Goal: Task Accomplishment & Management: Manage account settings

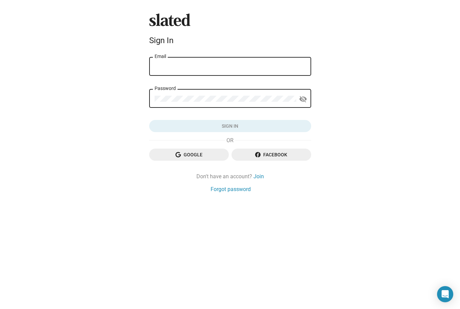
click at [187, 64] on input "Email" at bounding box center [230, 67] width 151 height 6
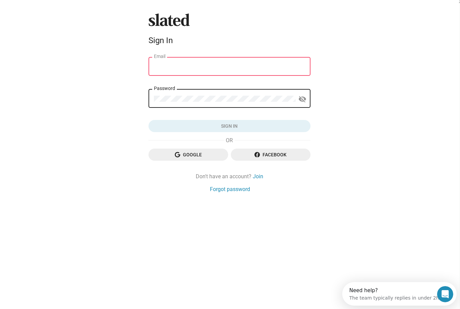
type input "me@melissamars.com"
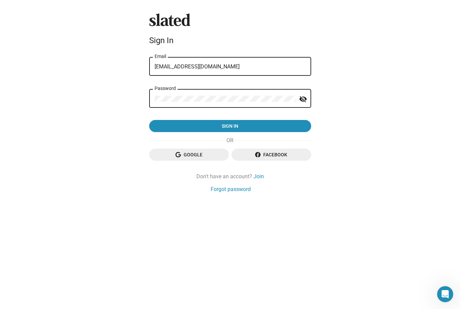
click at [300, 99] on mat-icon "visibility_off" at bounding box center [303, 99] width 8 height 10
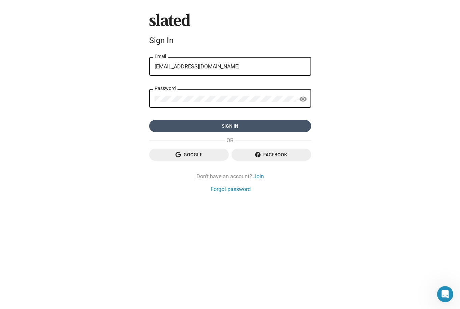
click at [261, 122] on span "Sign in" at bounding box center [230, 126] width 151 height 12
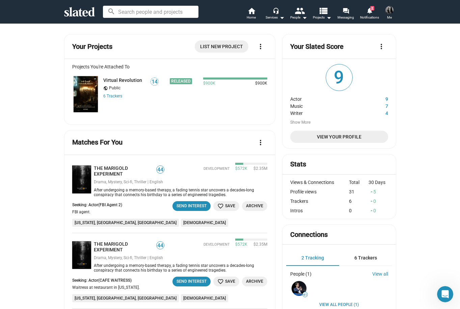
click at [329, 139] on span "View Your Profile" at bounding box center [339, 137] width 87 height 12
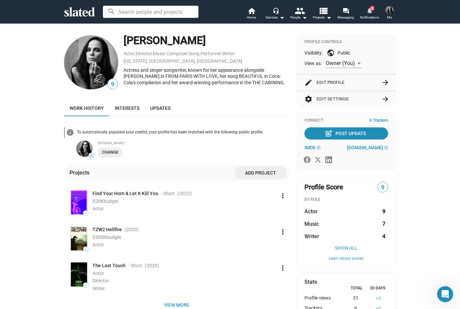
click at [369, 10] on mat-icon "notifications" at bounding box center [369, 10] width 6 height 6
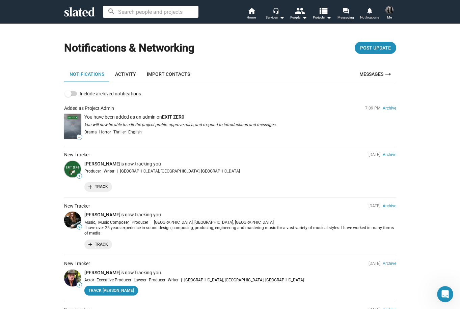
click at [70, 123] on img at bounding box center [72, 126] width 17 height 25
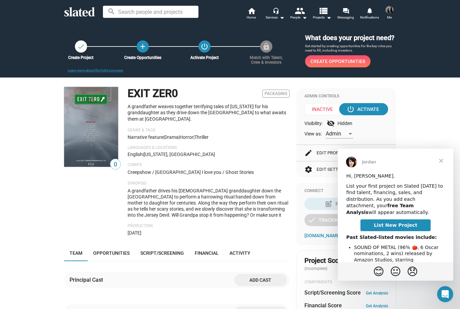
click at [441, 163] on span "Close" at bounding box center [441, 161] width 24 height 24
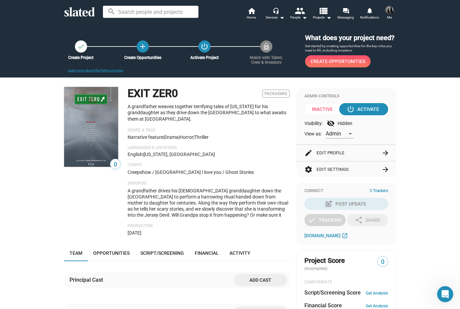
click at [133, 13] on input at bounding box center [150, 12] width 95 height 12
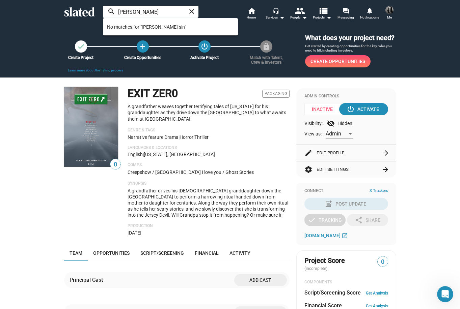
type input "[PERSON_NAME]"
click at [164, 14] on input "[PERSON_NAME]" at bounding box center [150, 12] width 95 height 12
click at [193, 12] on mat-icon "close" at bounding box center [192, 11] width 8 height 8
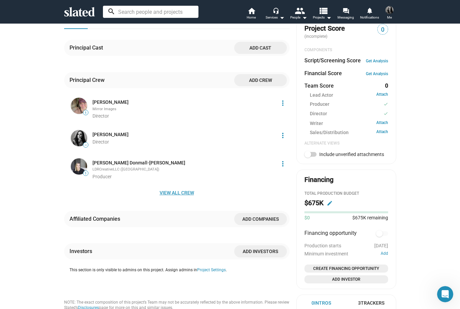
scroll to position [235, 0]
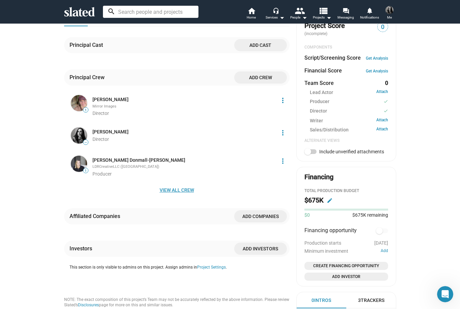
click at [169, 192] on span "View all crew" at bounding box center [176, 190] width 215 height 12
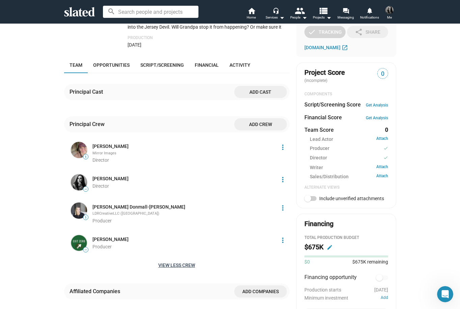
scroll to position [0, 0]
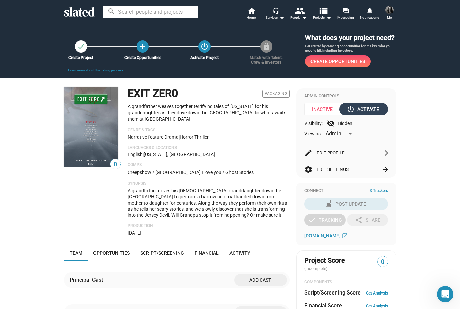
click at [368, 113] on div "power_settings_new Activate" at bounding box center [363, 109] width 31 height 12
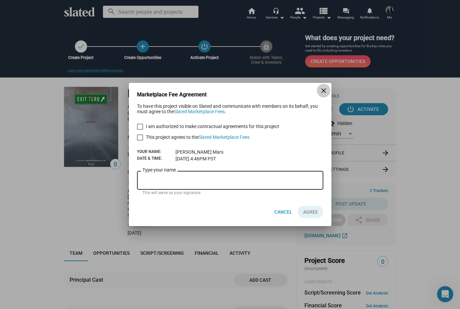
click at [324, 90] on mat-icon "close" at bounding box center [323, 91] width 8 height 8
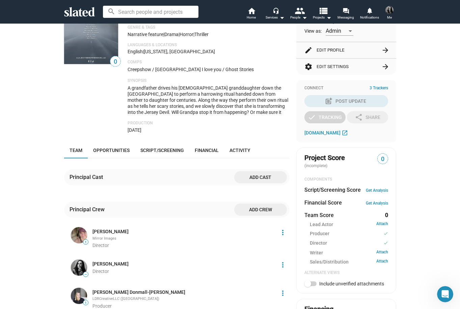
scroll to position [104, 0]
